Goal: Task Accomplishment & Management: Manage account settings

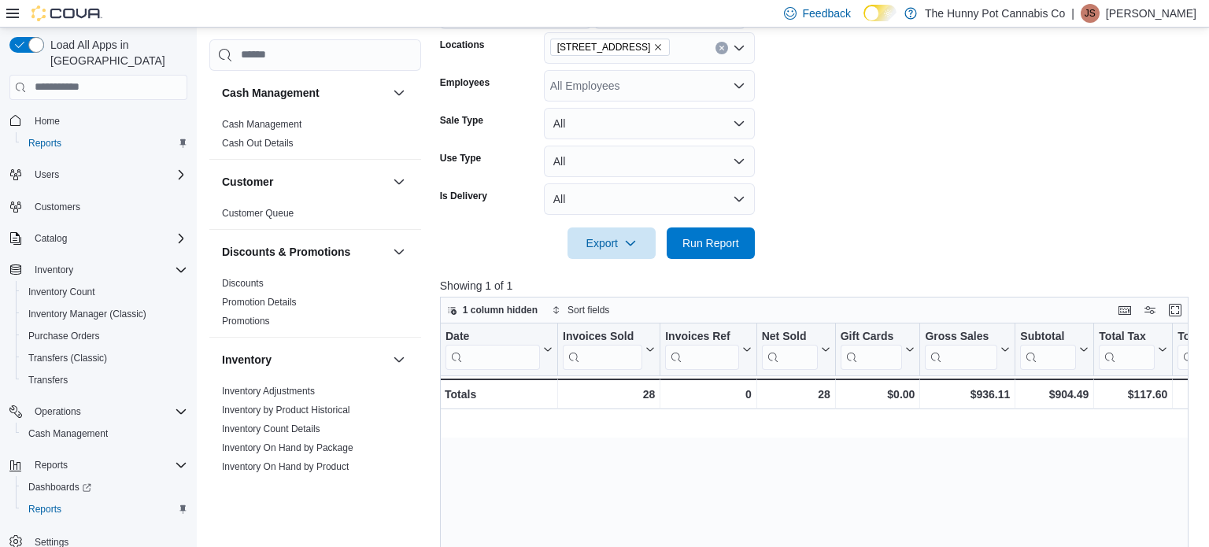
scroll to position [0, 1620]
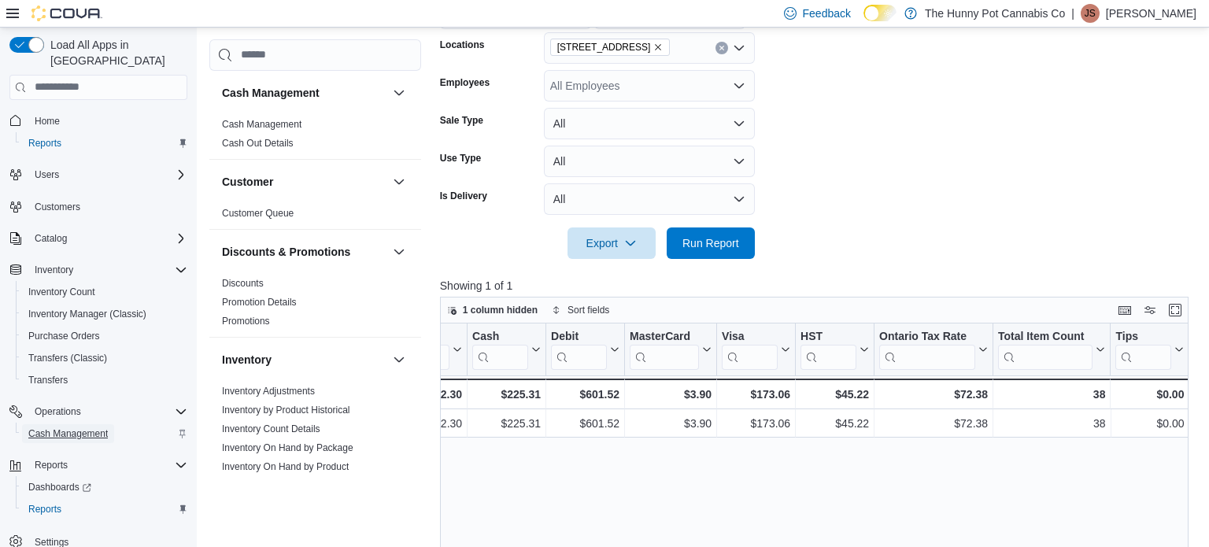
click at [52, 425] on span "Cash Management" at bounding box center [67, 433] width 79 height 19
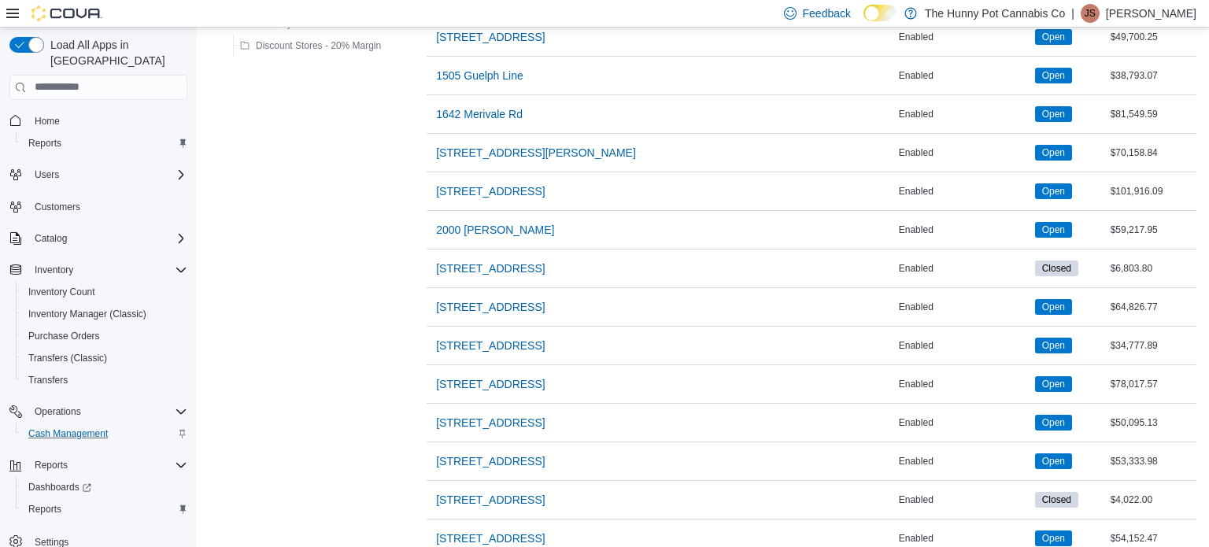
scroll to position [535, 0]
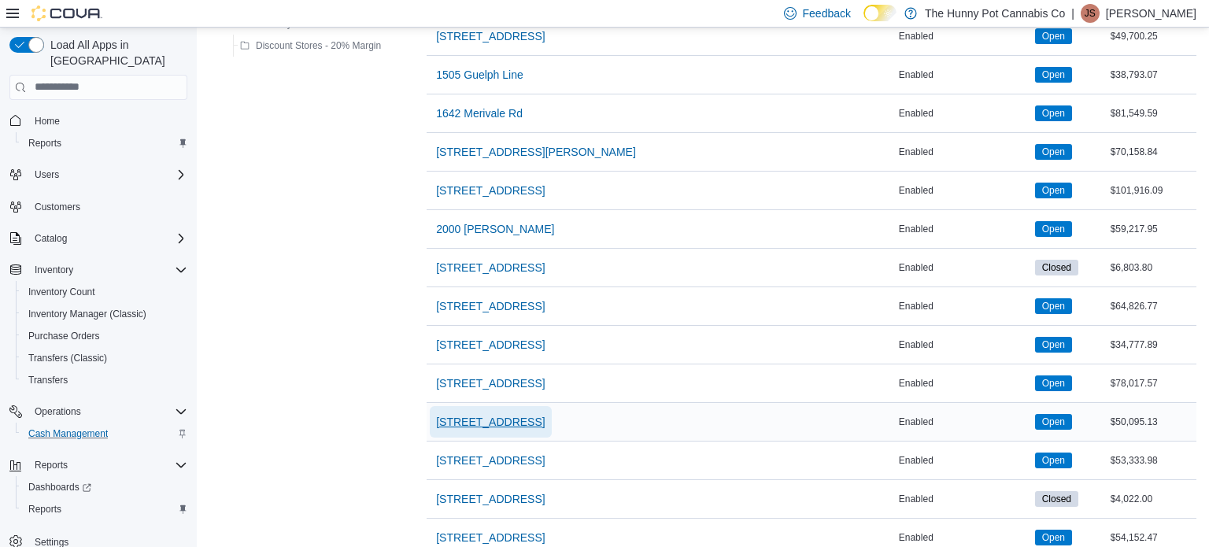
click at [478, 425] on span "[STREET_ADDRESS]" at bounding box center [490, 422] width 109 height 16
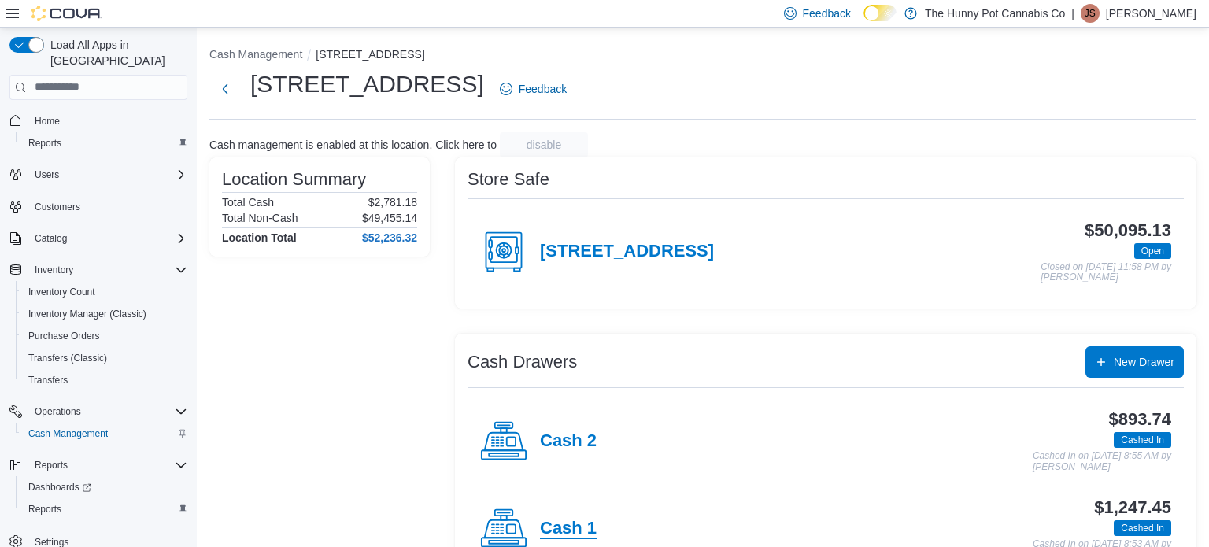
click at [573, 534] on h4 "Cash 1" at bounding box center [568, 529] width 57 height 20
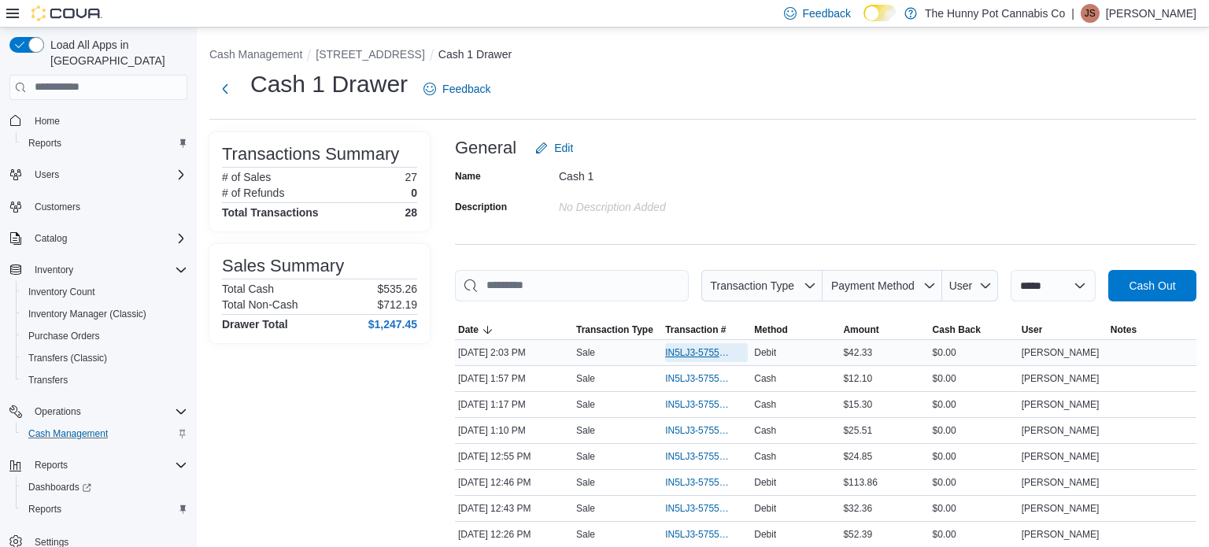
click at [674, 354] on span "IN5LJ3-5755874" at bounding box center [698, 352] width 67 height 13
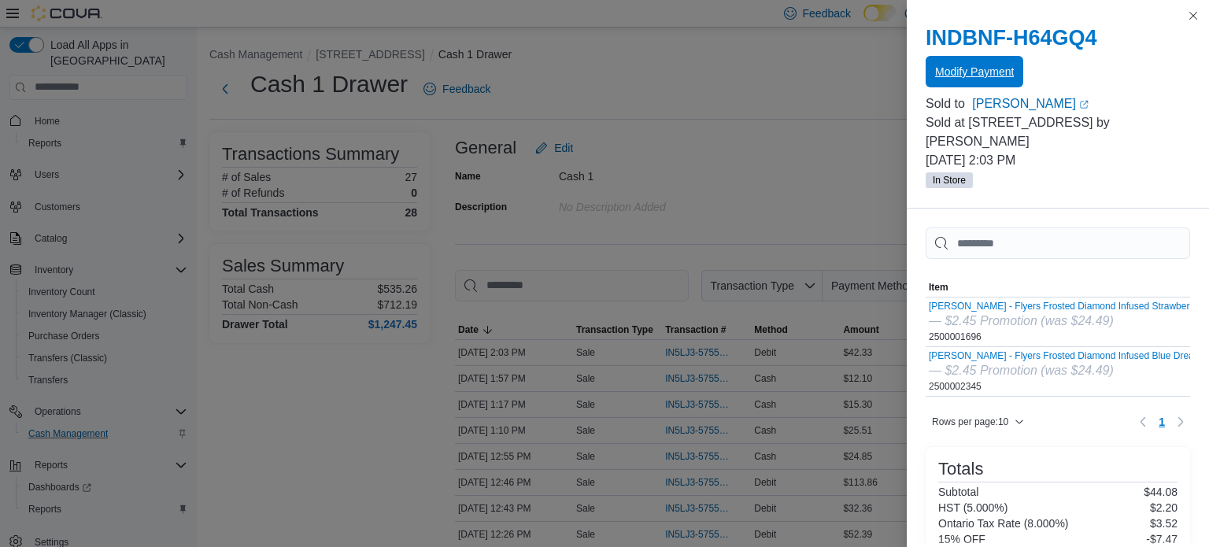
click at [990, 79] on span "Modify Payment" at bounding box center [974, 71] width 79 height 31
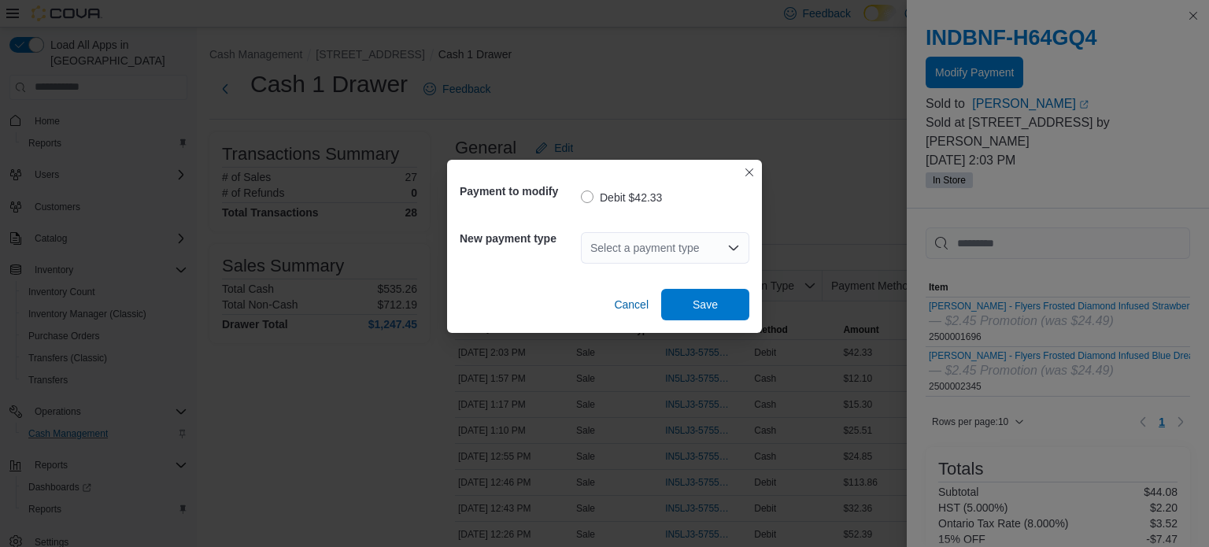
click at [689, 264] on div "Select a payment type" at bounding box center [665, 248] width 168 height 50
click at [682, 245] on div "Select a payment type" at bounding box center [665, 247] width 168 height 31
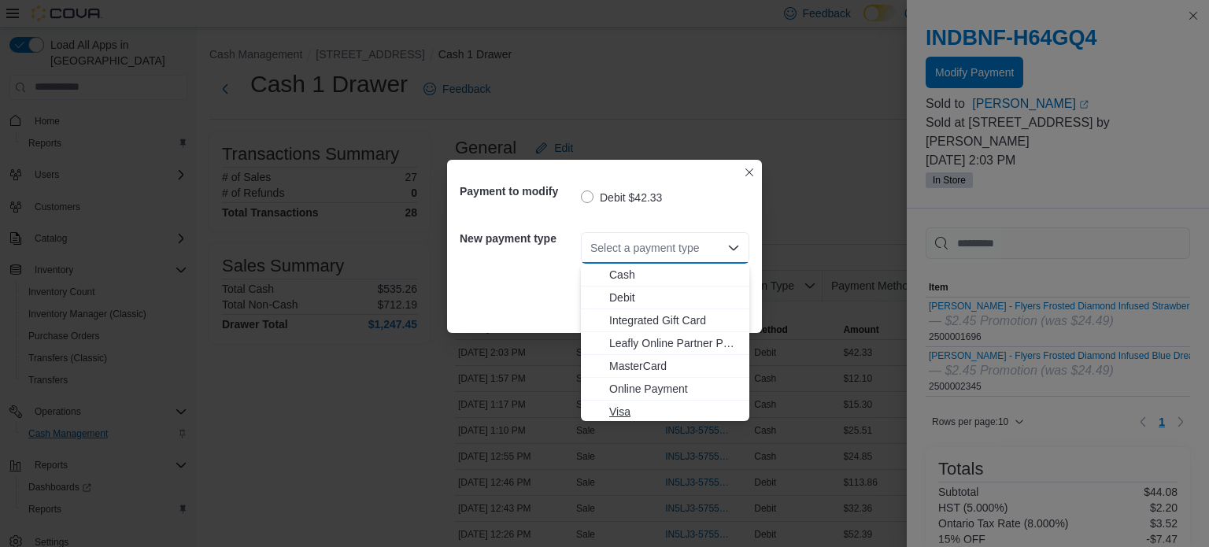
click at [638, 417] on span "Visa" at bounding box center [674, 412] width 131 height 16
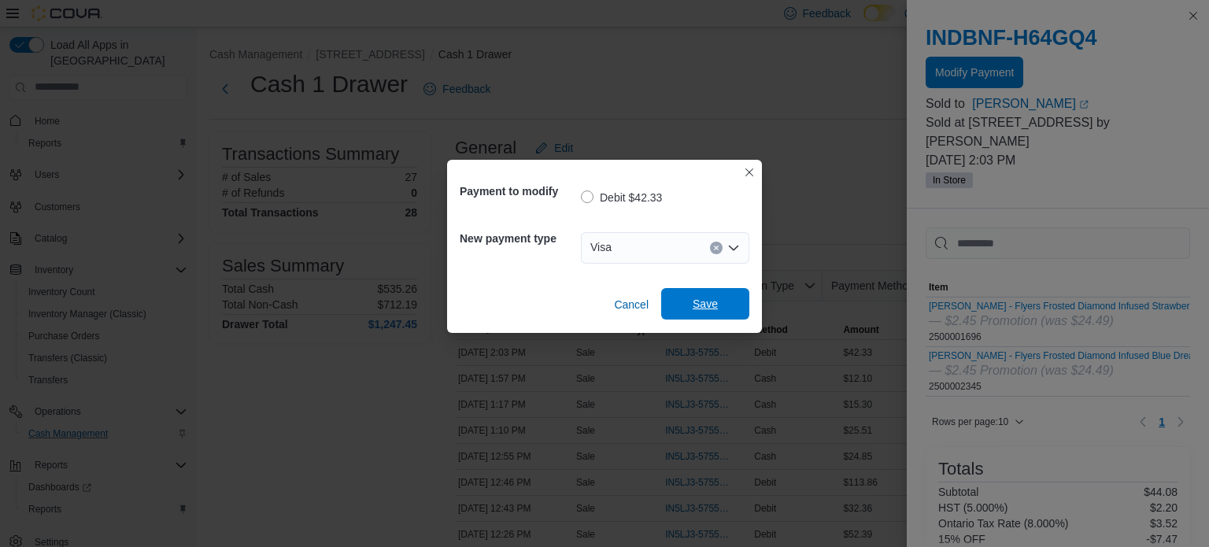
click at [688, 304] on span "Save" at bounding box center [704, 303] width 69 height 31
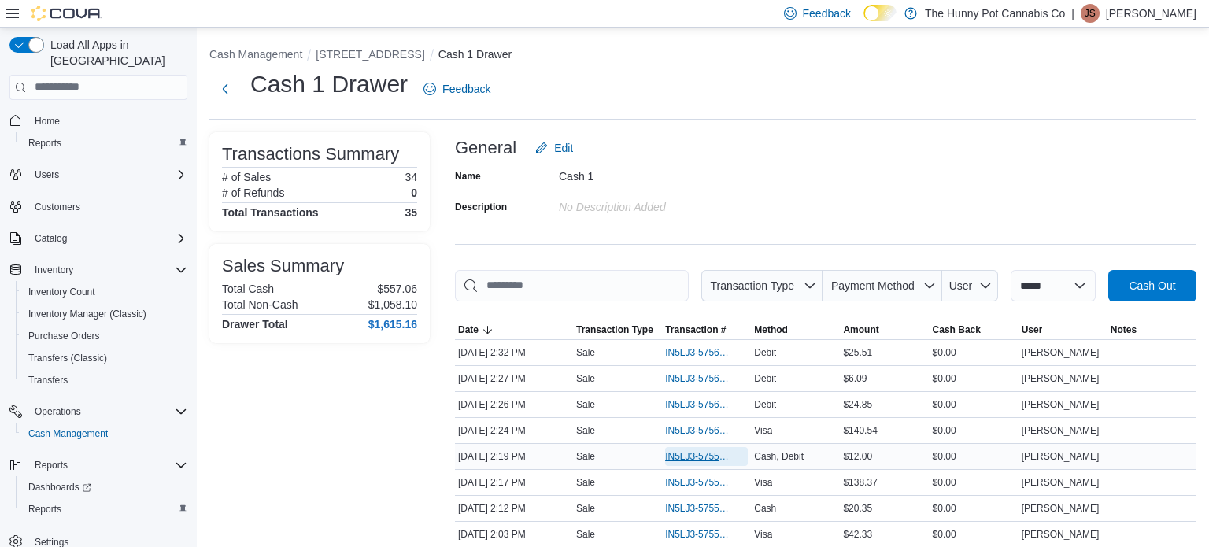
click at [684, 456] on span "IN5LJ3-5755971" at bounding box center [698, 456] width 67 height 13
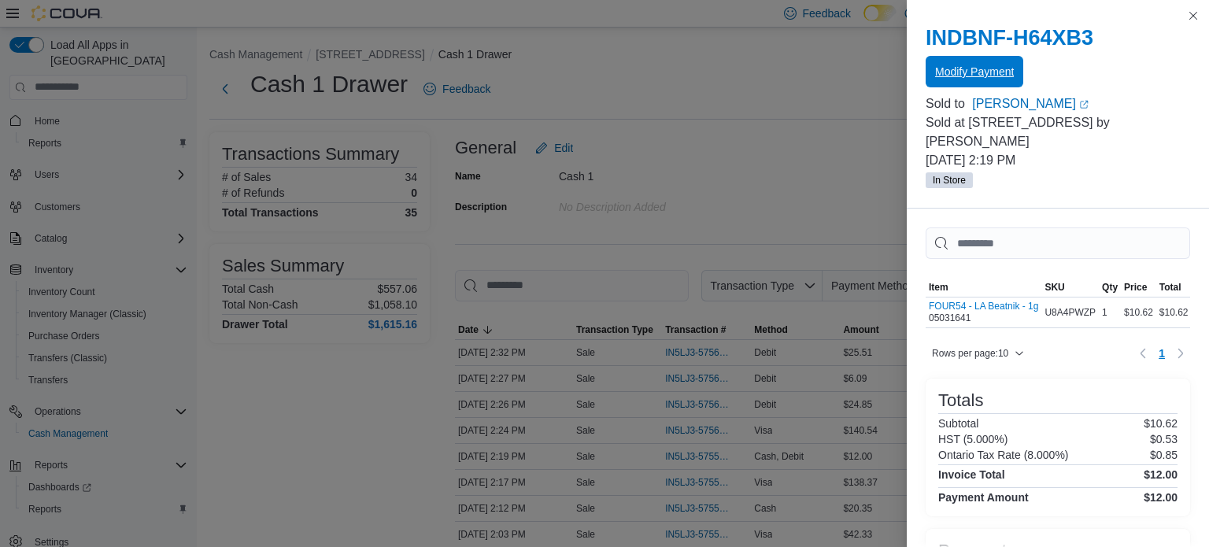
click at [946, 76] on span "Modify Payment" at bounding box center [974, 72] width 79 height 16
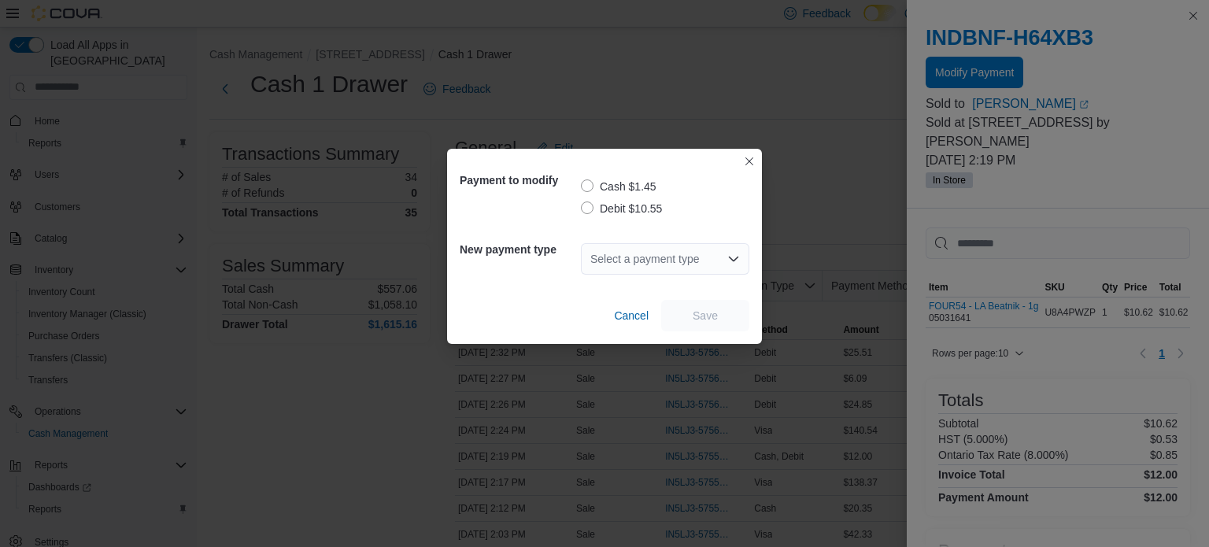
click at [588, 209] on label "Debit $10.55" at bounding box center [621, 208] width 81 height 19
click at [635, 266] on div "Select a payment type" at bounding box center [665, 258] width 168 height 31
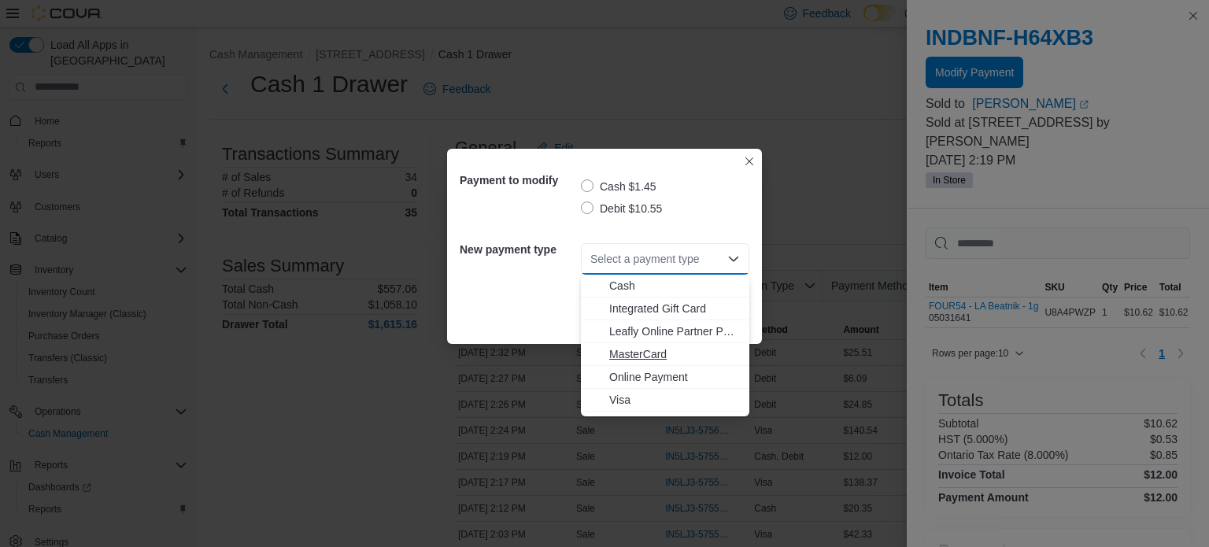
click at [642, 348] on span "MasterCard" at bounding box center [674, 354] width 131 height 16
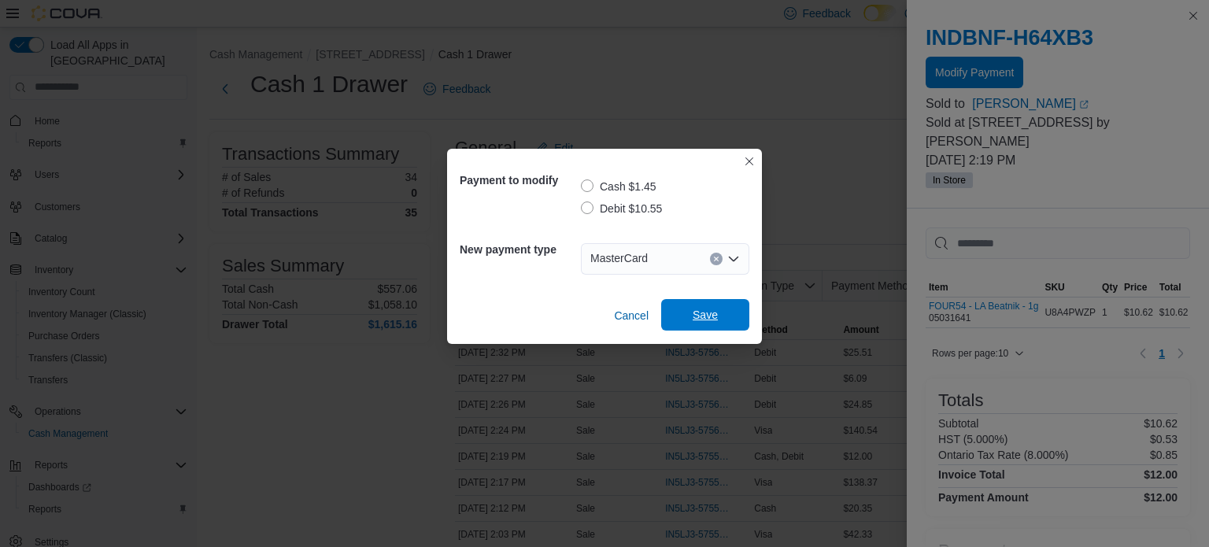
click at [717, 319] on span "Save" at bounding box center [705, 315] width 25 height 16
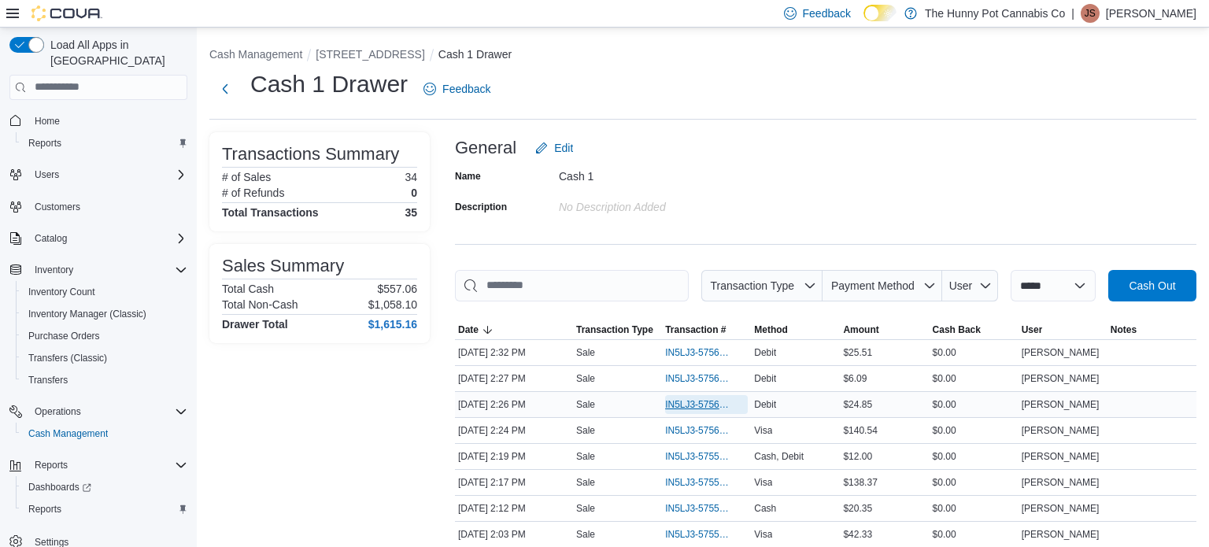
click at [685, 401] on span "IN5LJ3-5756014" at bounding box center [698, 404] width 67 height 13
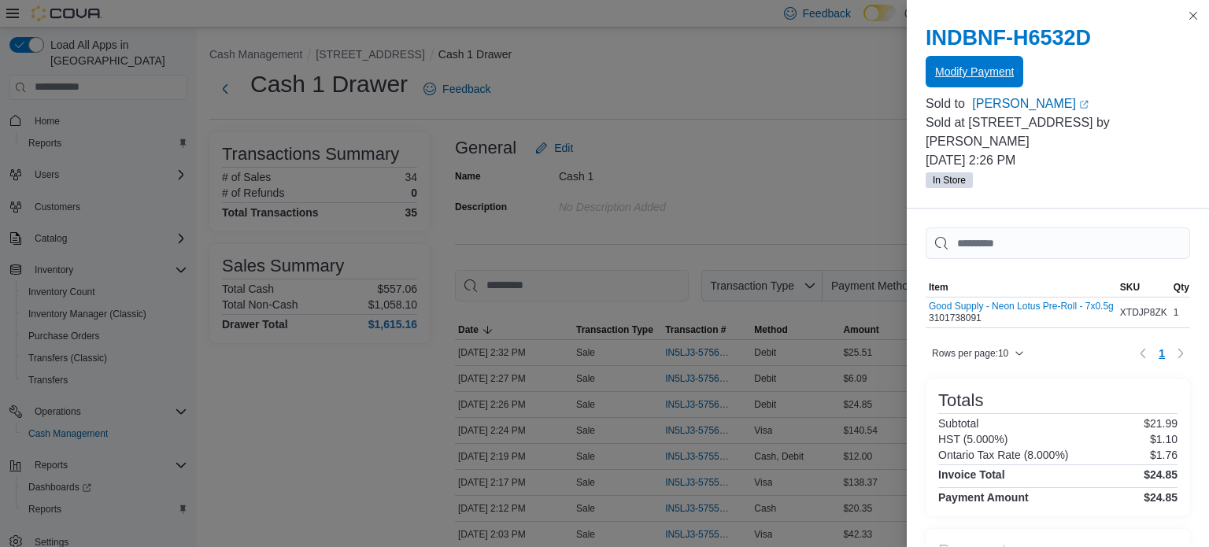
click at [970, 77] on span "Modify Payment" at bounding box center [974, 72] width 79 height 16
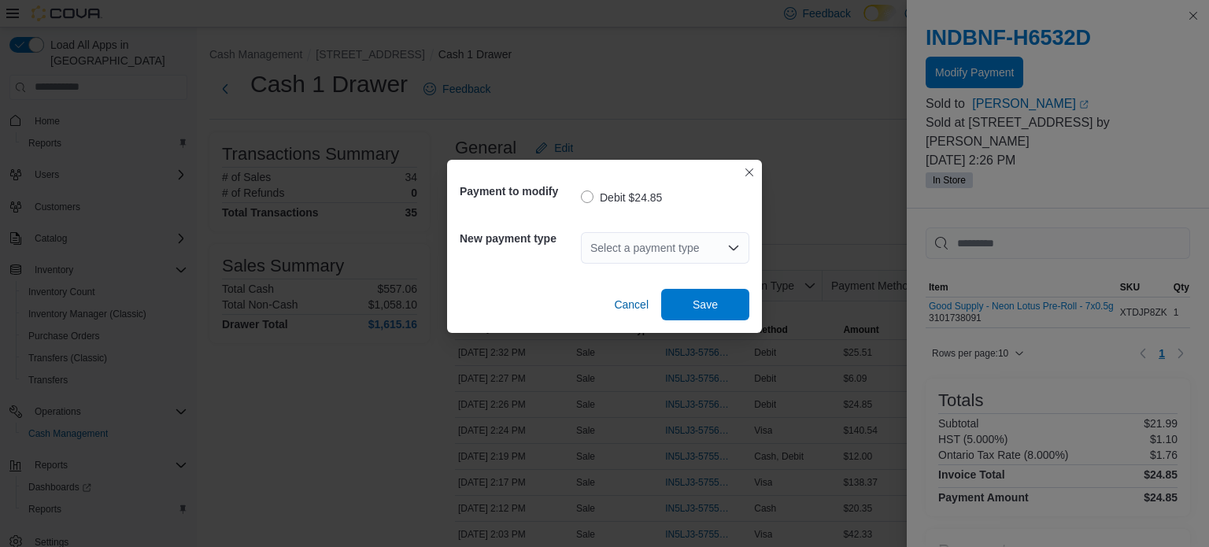
click at [643, 241] on div "Select a payment type" at bounding box center [665, 247] width 168 height 31
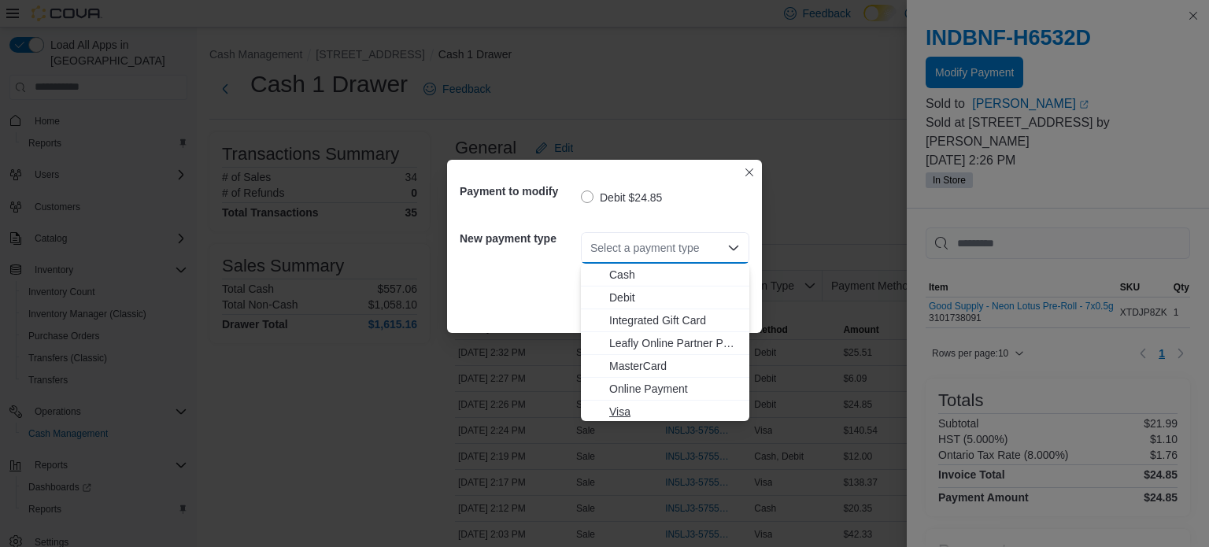
click at [627, 404] on span "Visa" at bounding box center [674, 412] width 131 height 16
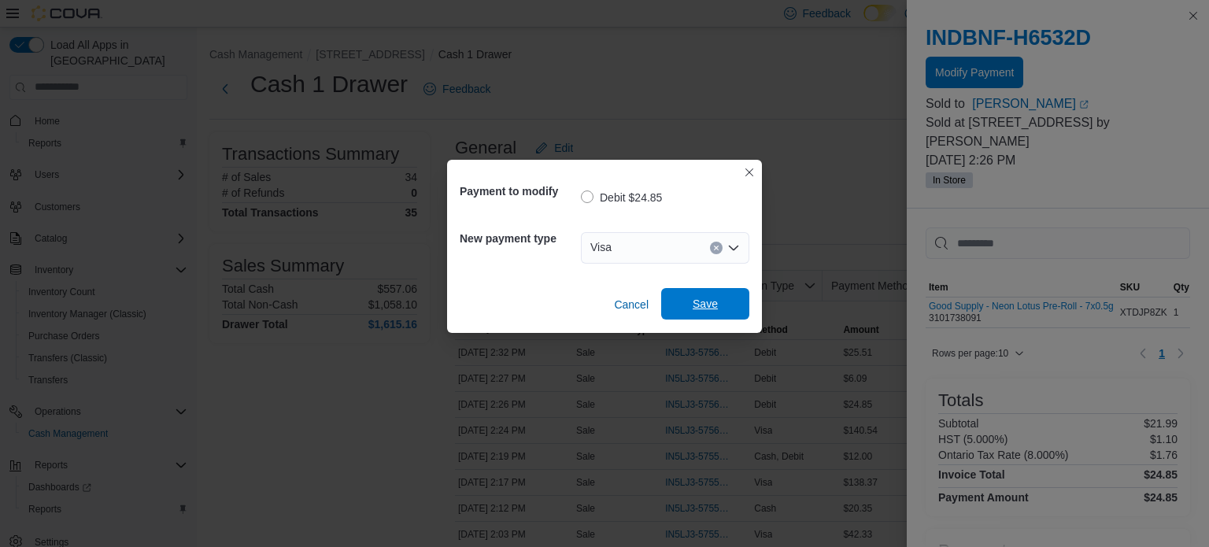
click at [694, 294] on span "Save" at bounding box center [704, 303] width 69 height 31
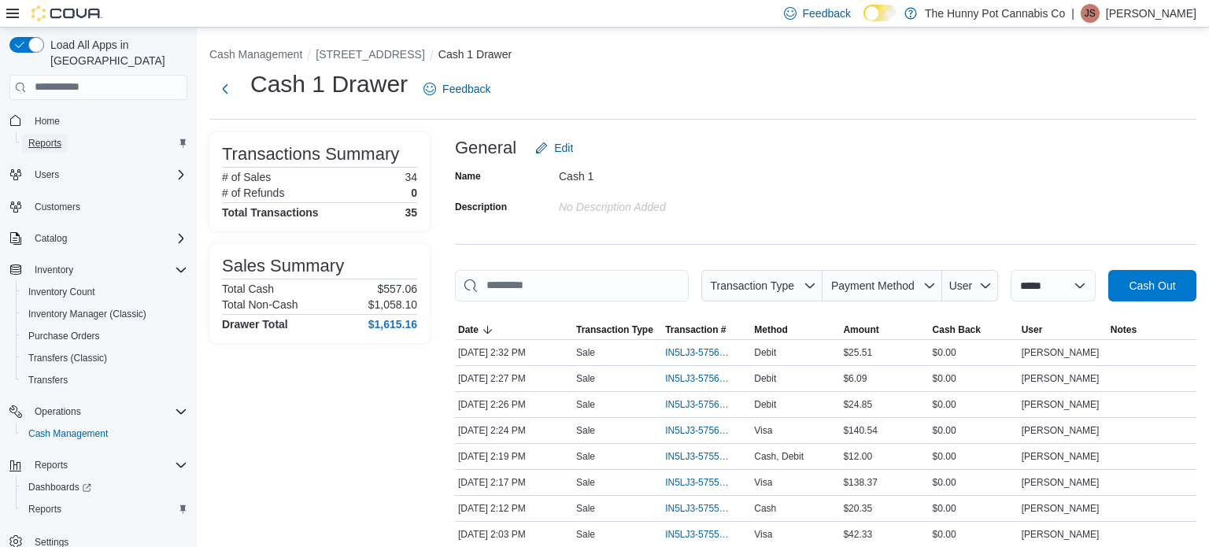
click at [46, 137] on span "Reports" at bounding box center [44, 143] width 33 height 13
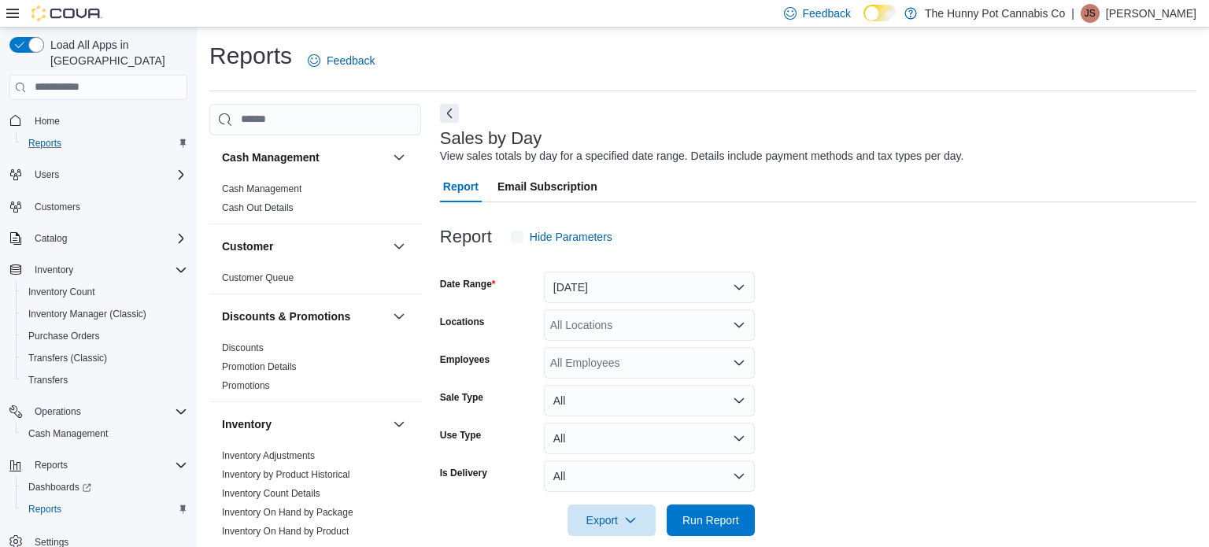
scroll to position [20, 0]
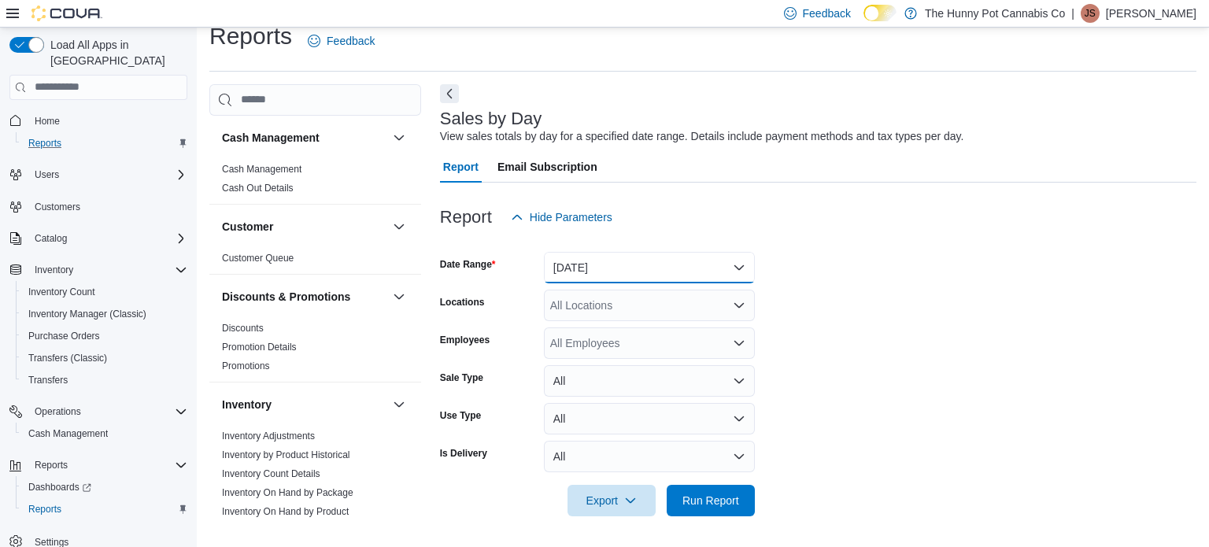
click at [641, 264] on button "Yesterday" at bounding box center [649, 267] width 211 height 31
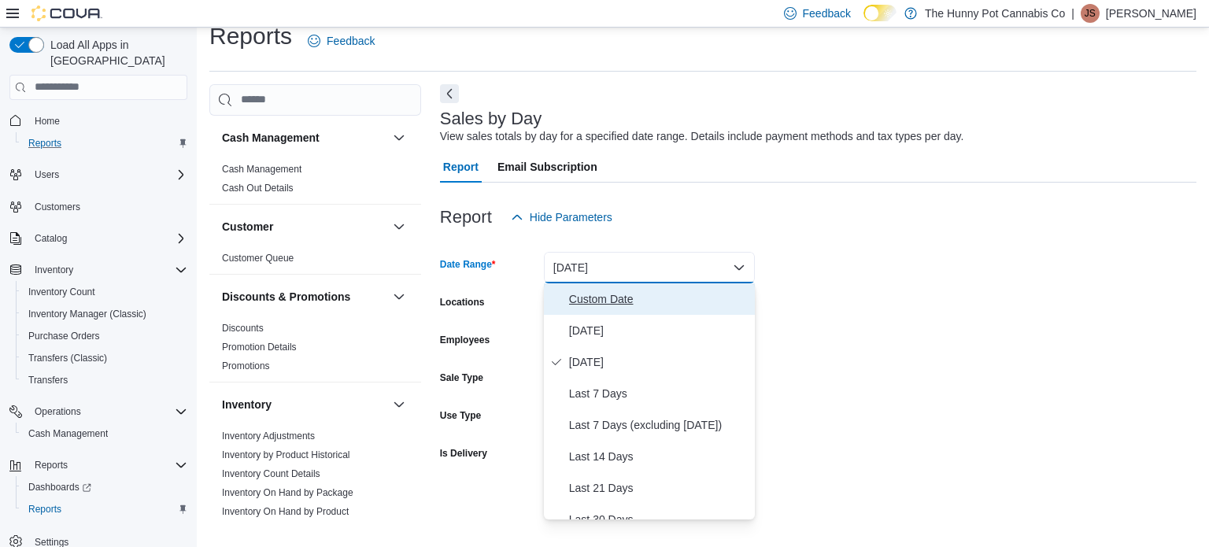
click at [666, 301] on span "Custom Date" at bounding box center [658, 299] width 179 height 19
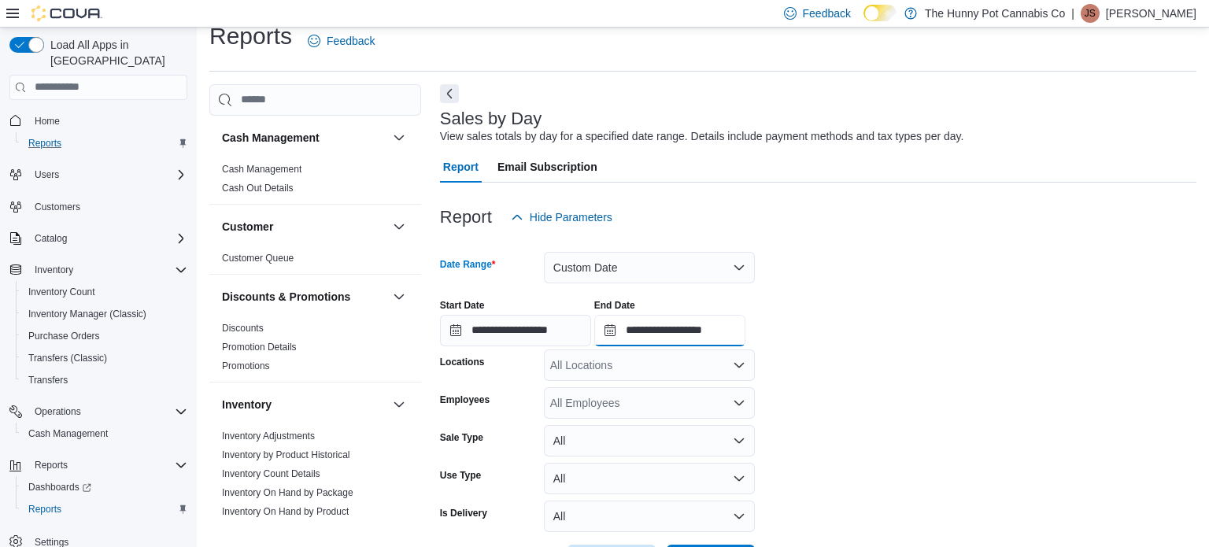
click at [745, 324] on input "**********" at bounding box center [669, 330] width 151 height 31
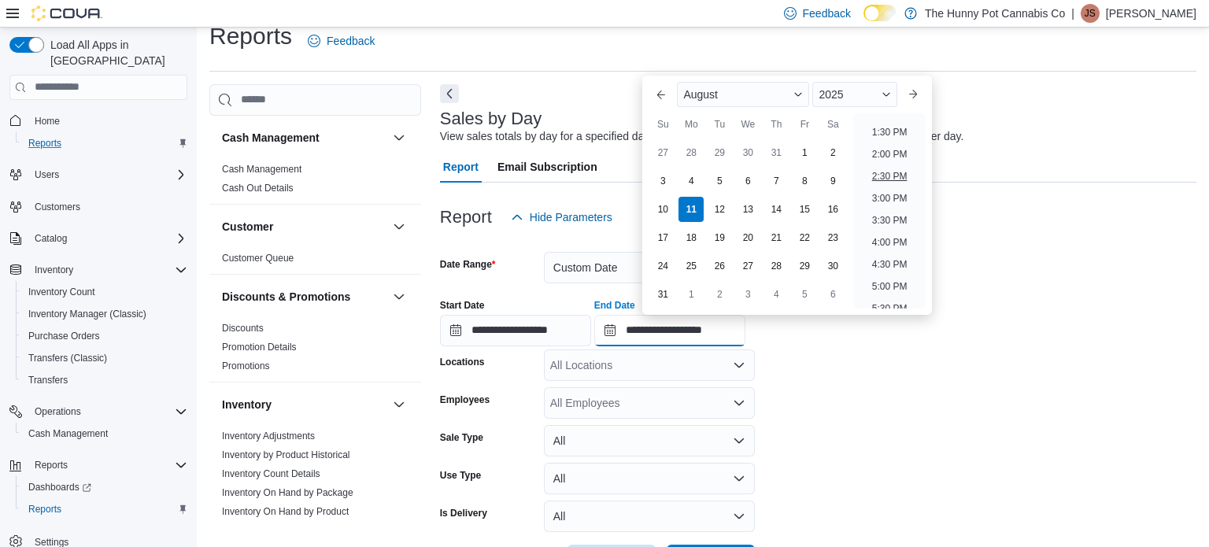
scroll to position [586, 0]
click at [888, 157] on li "2:00 PM" at bounding box center [890, 156] width 48 height 19
type input "**********"
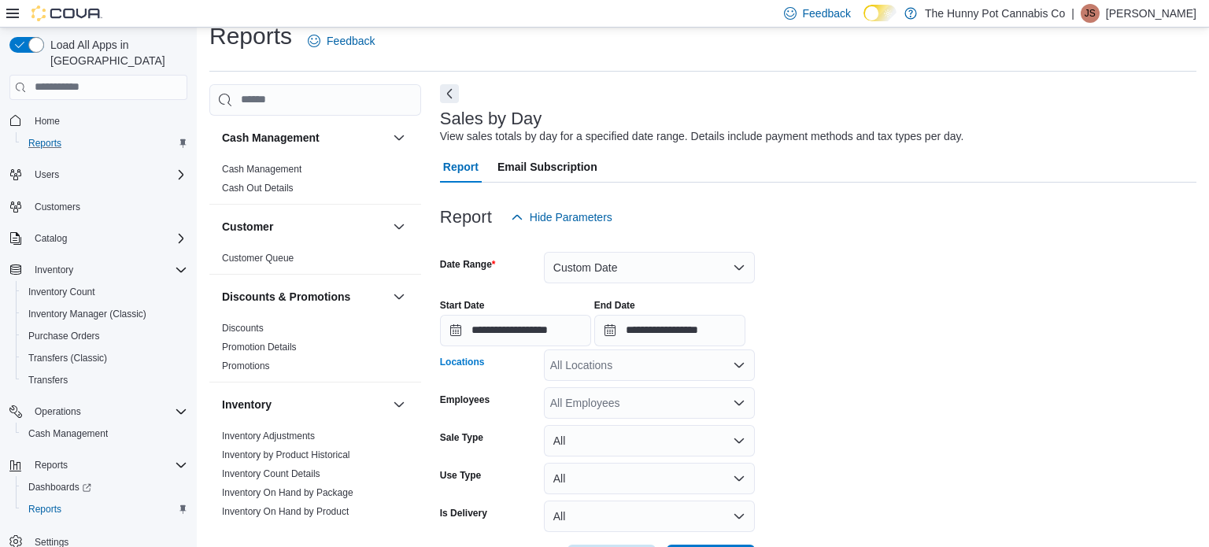
click at [644, 363] on div "All Locations" at bounding box center [649, 364] width 211 height 31
type input "****"
click at [705, 339] on div "[STREET_ADDRESS]" at bounding box center [649, 337] width 192 height 16
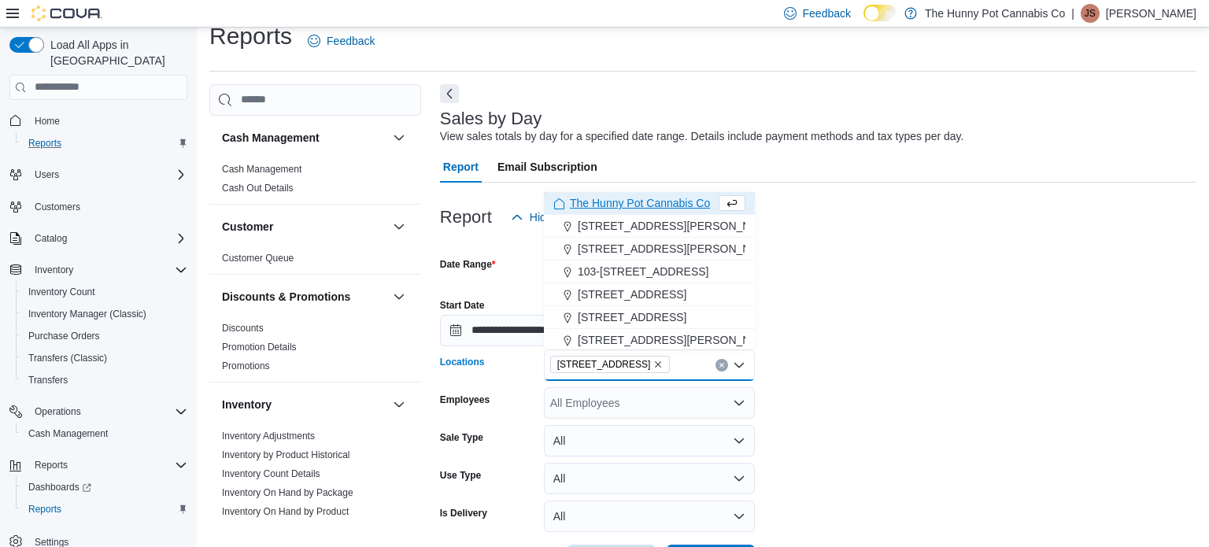
click at [846, 433] on form "**********" at bounding box center [818, 404] width 756 height 343
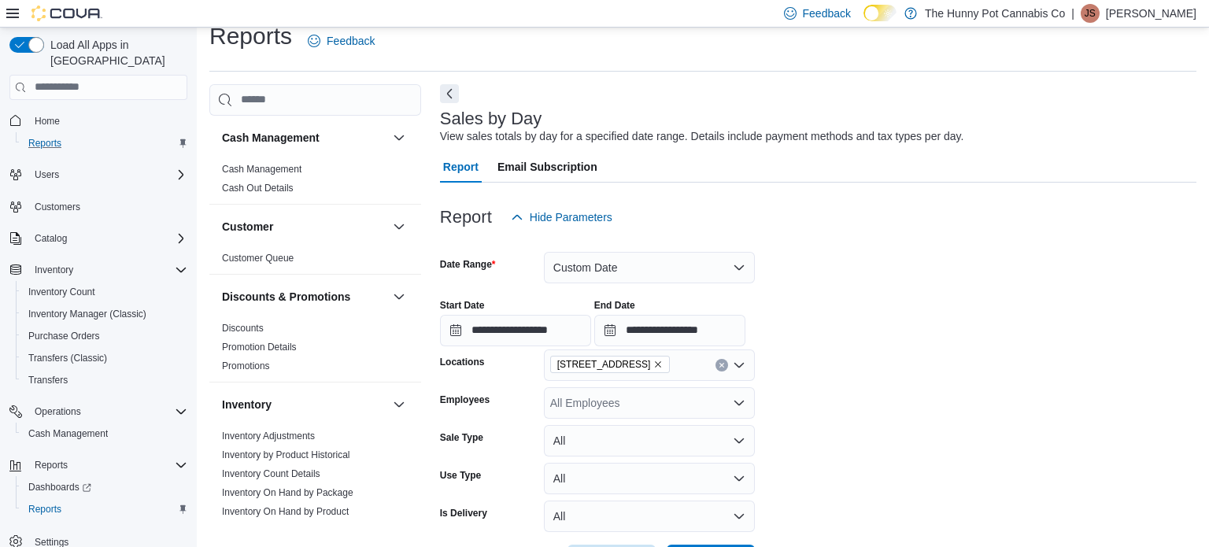
scroll to position [79, 0]
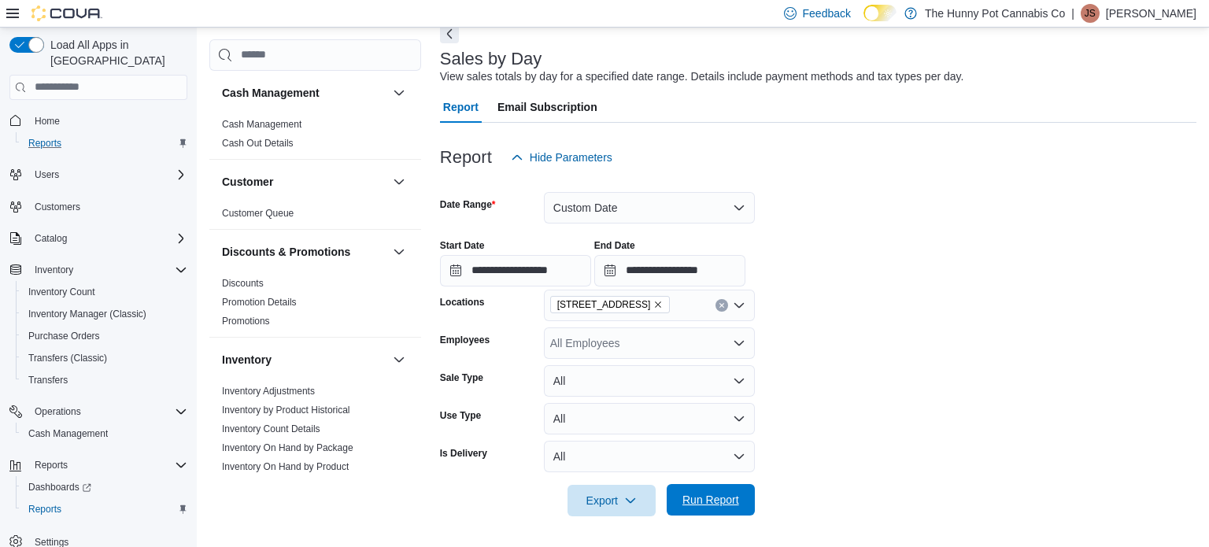
click at [698, 503] on span "Run Report" at bounding box center [710, 500] width 57 height 16
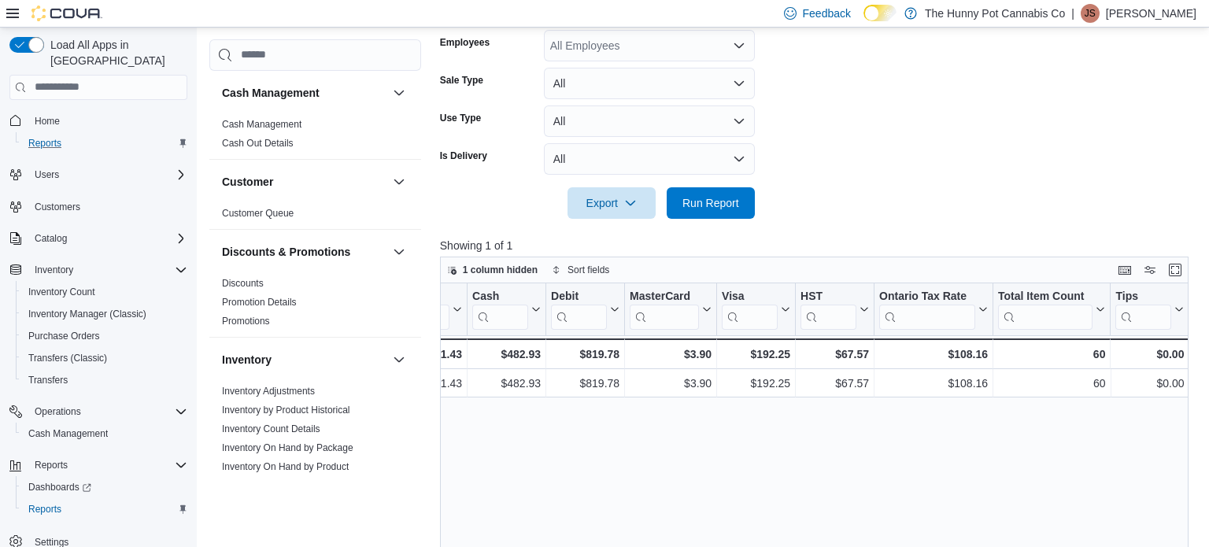
scroll to position [0, 1618]
